Goal: Navigation & Orientation: Find specific page/section

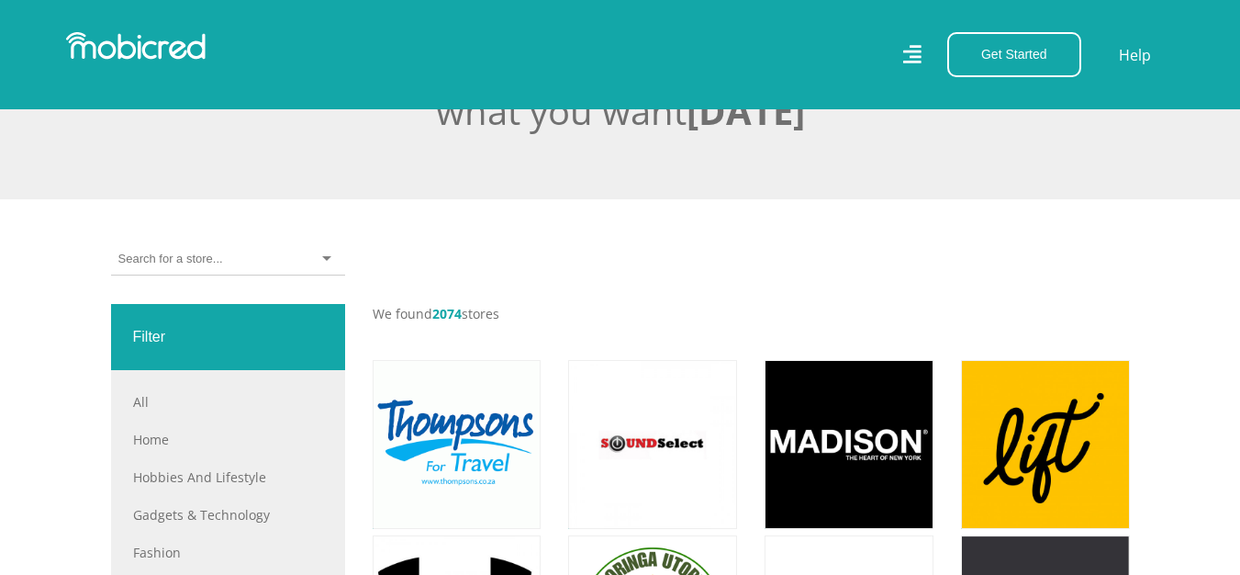
scroll to position [459, 0]
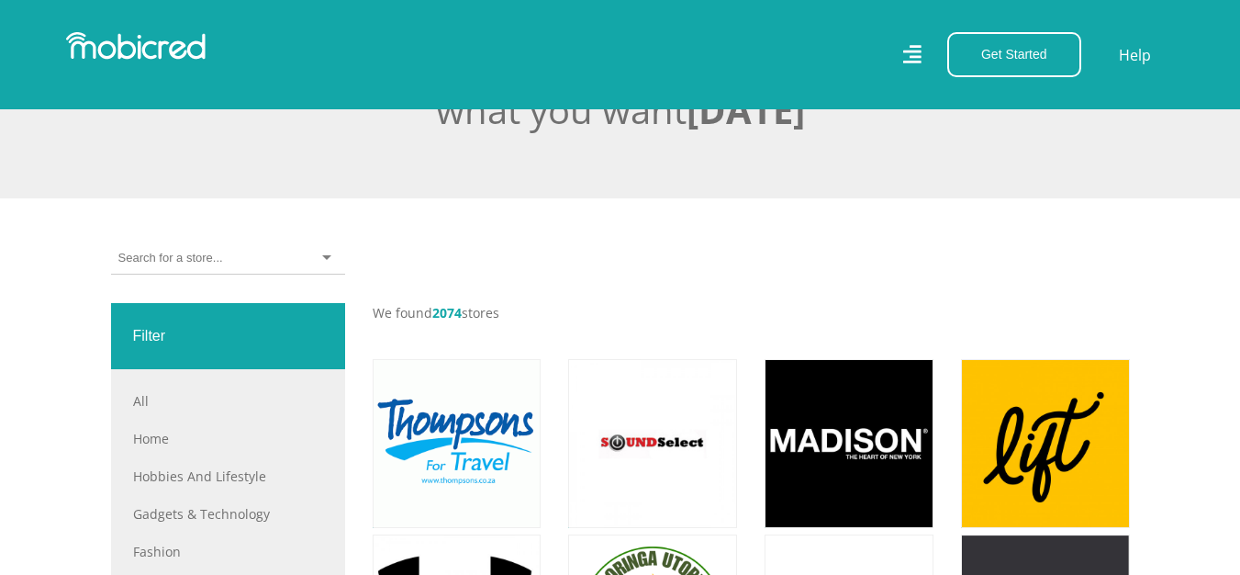
click at [326, 258] on div at bounding box center [228, 258] width 234 height 32
type input "copper"
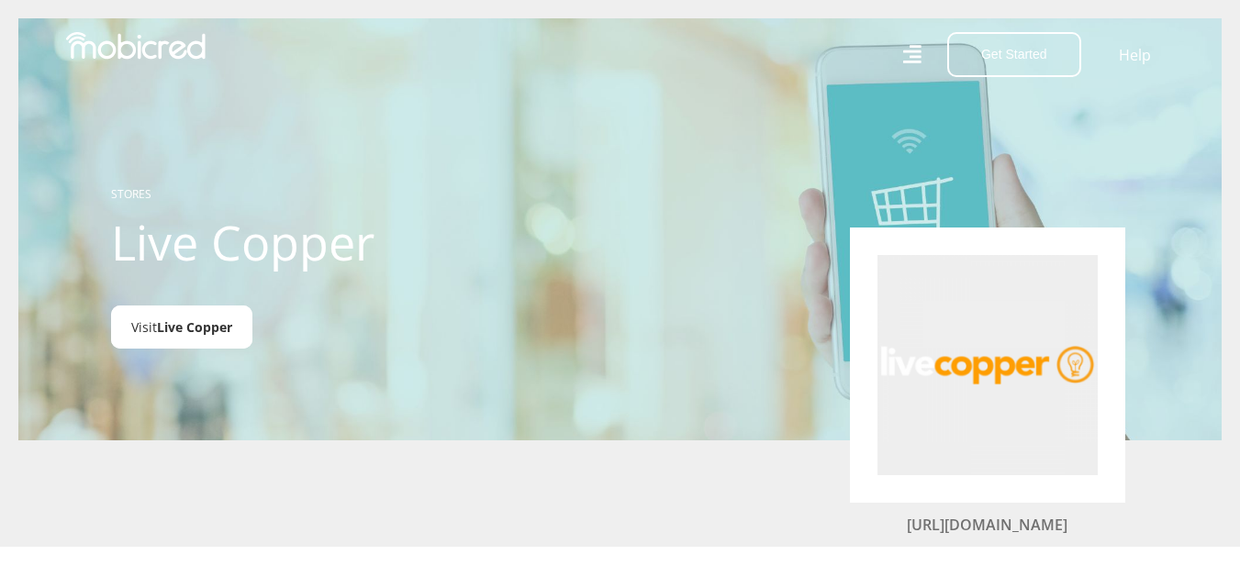
click at [208, 328] on span "Live Copper" at bounding box center [194, 326] width 75 height 17
